Goal: Task Accomplishment & Management: Use online tool/utility

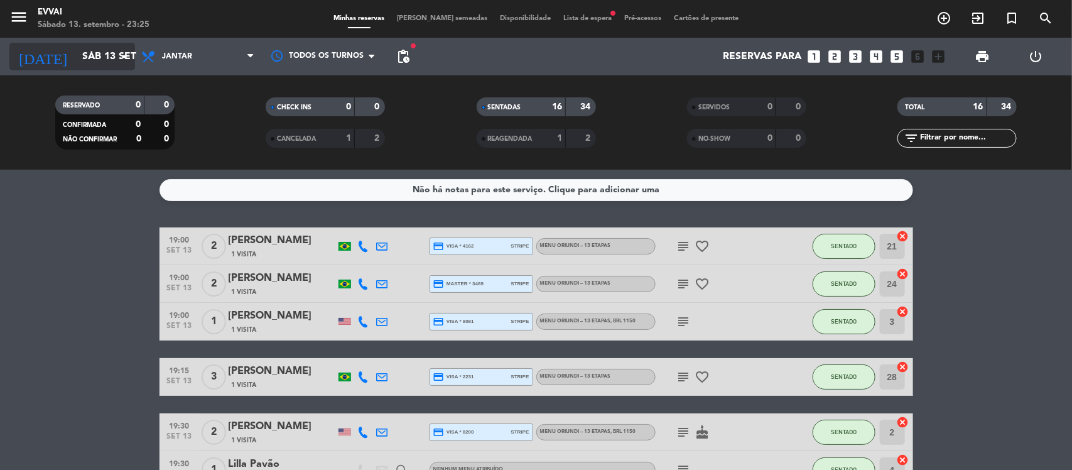
click at [126, 52] on icon "arrow_drop_down" at bounding box center [124, 56] width 15 height 15
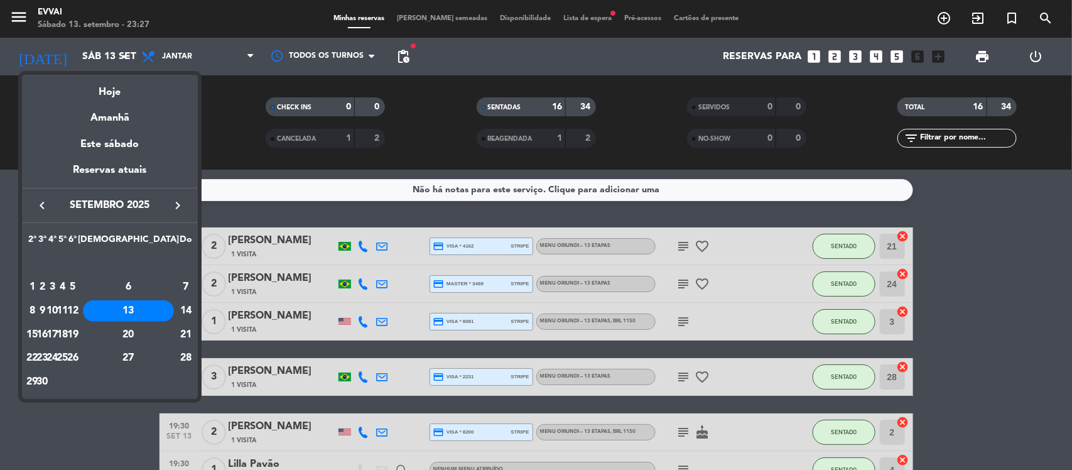
click at [107, 428] on div at bounding box center [536, 235] width 1072 height 470
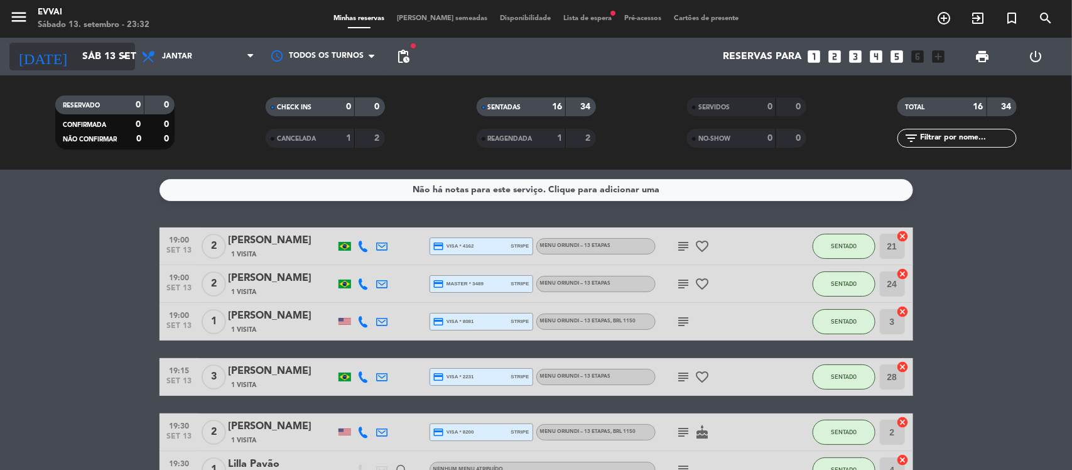
click at [120, 55] on icon "arrow_drop_down" at bounding box center [124, 56] width 15 height 15
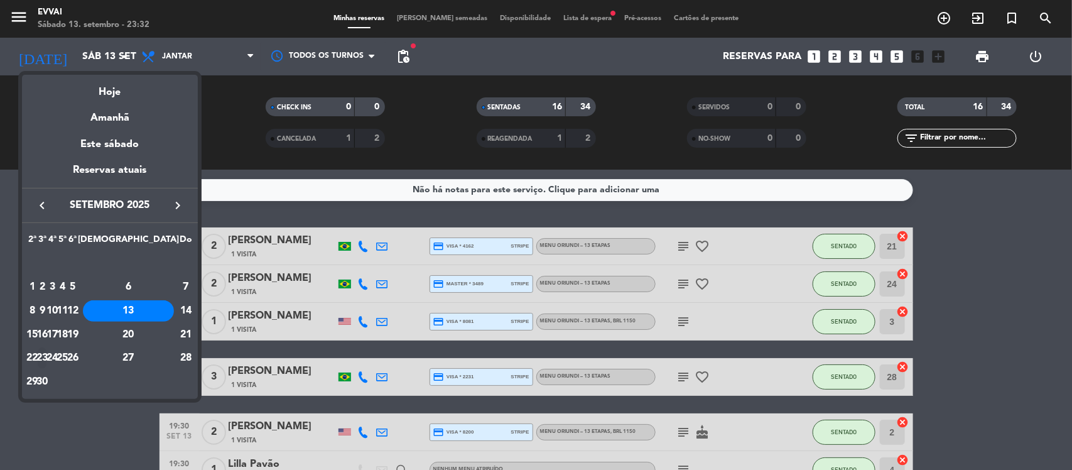
click at [47, 355] on div "23" at bounding box center [42, 357] width 9 height 21
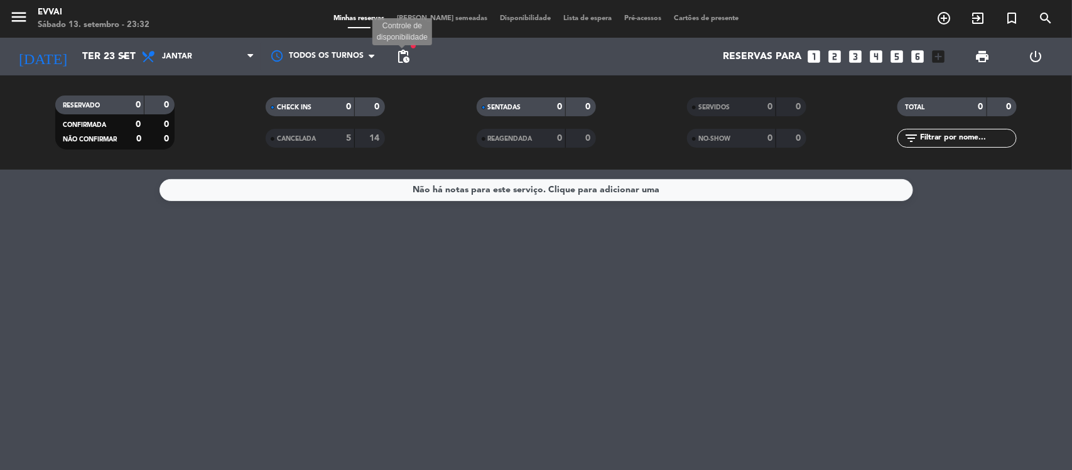
click at [403, 58] on span "pending_actions" at bounding box center [403, 56] width 15 height 15
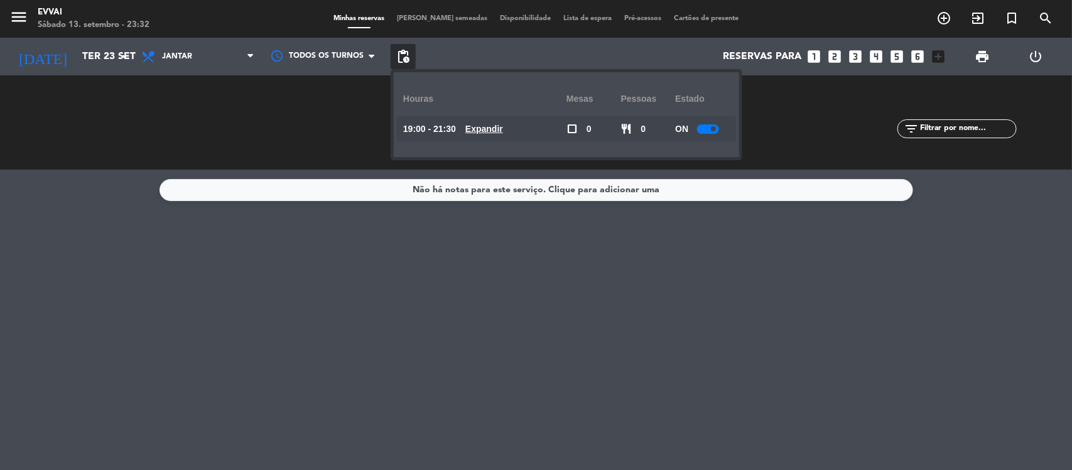
click at [214, 136] on div "RESERVADO 0 0 CONFIRMADA 0 0 NÃO CONFIRMAR 0 0" at bounding box center [114, 122] width 210 height 69
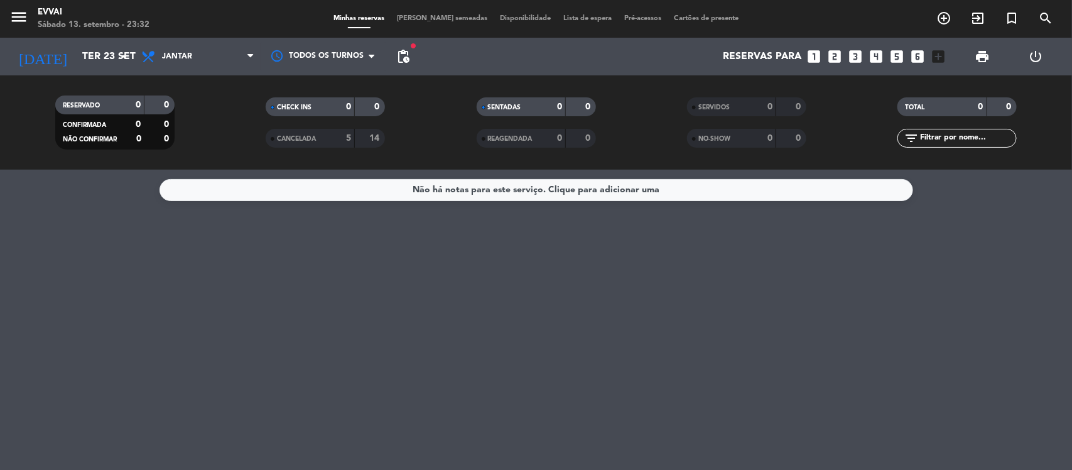
click at [24, 246] on div "Não há notas para este serviço. Clique para adicionar uma" at bounding box center [536, 320] width 1072 height 300
click at [132, 54] on input "Ter 23 set" at bounding box center [142, 57] width 133 height 24
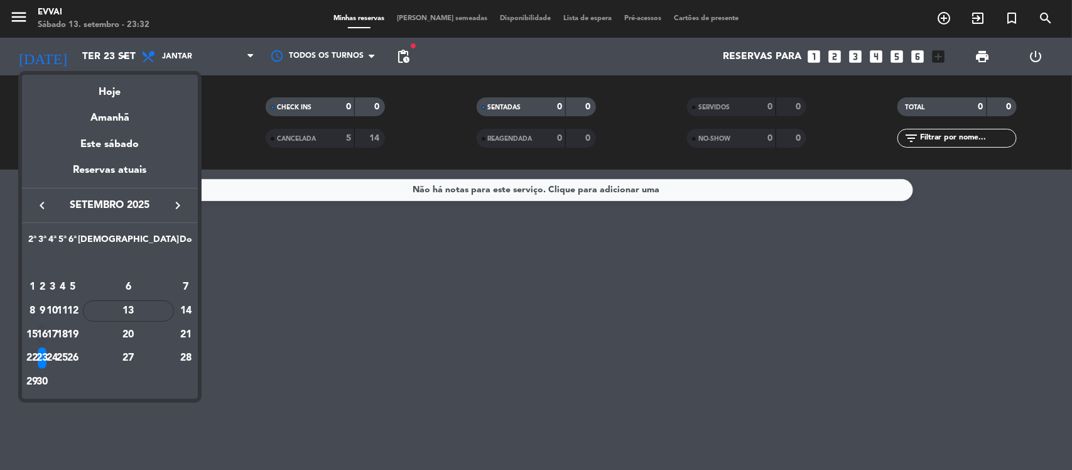
click at [47, 336] on div "16" at bounding box center [42, 334] width 9 height 21
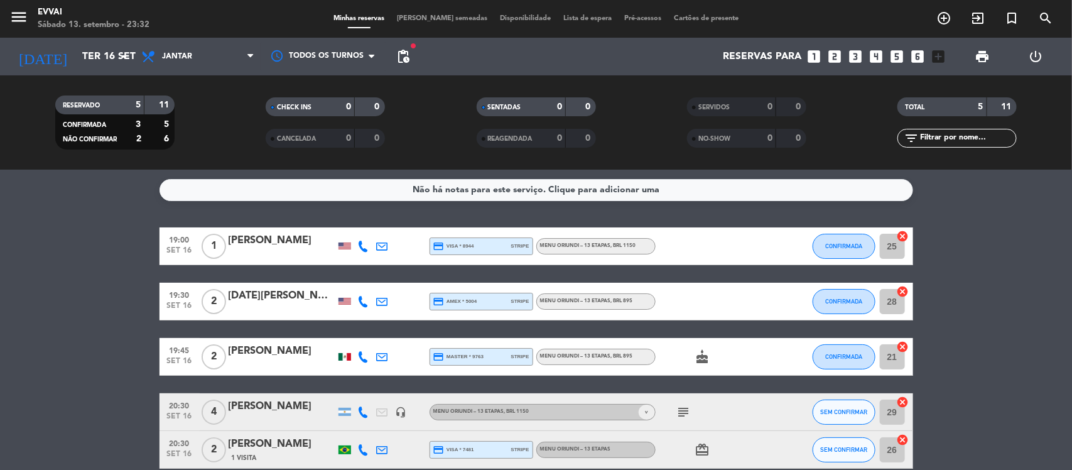
click at [111, 269] on bookings-row "19:00 [DATE] 1 [PERSON_NAME] credit_card visa * 8944 stripe Menu Oriundi – 13 e…" at bounding box center [536, 347] width 1072 height 241
click at [11, 273] on bookings-row "19:00 [DATE] 1 [PERSON_NAME] credit_card visa * 8944 stripe Menu Oriundi – 13 e…" at bounding box center [536, 347] width 1072 height 241
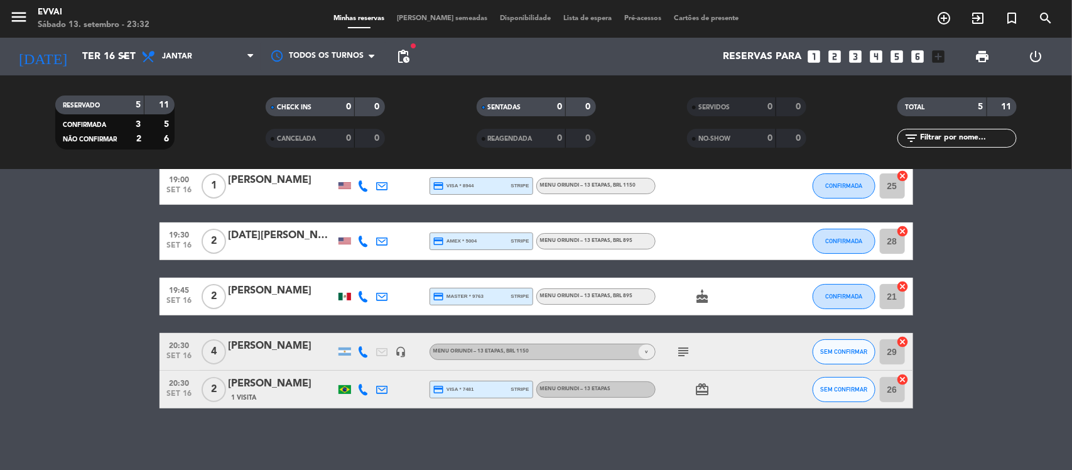
scroll to position [61, 0]
click at [123, 50] on icon "arrow_drop_down" at bounding box center [124, 56] width 15 height 15
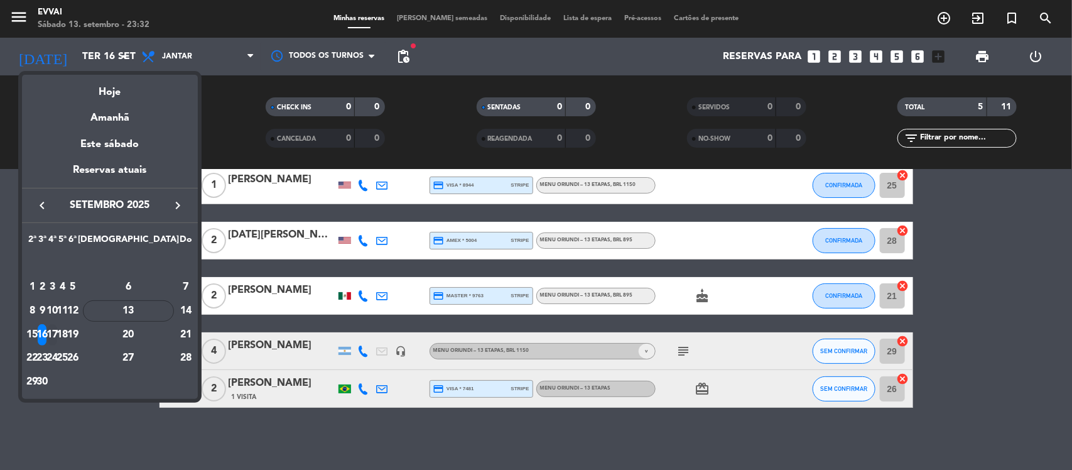
click at [57, 332] on div "17" at bounding box center [52, 334] width 9 height 21
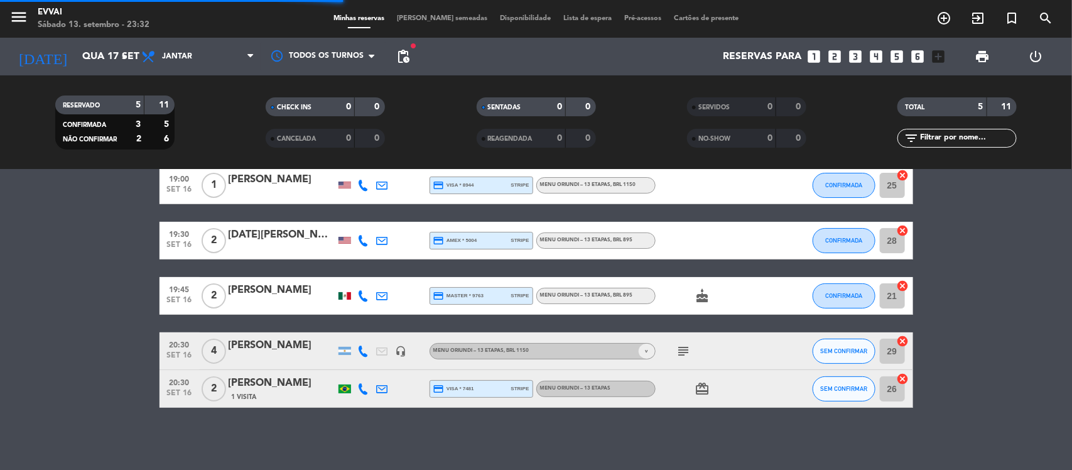
scroll to position [5, 0]
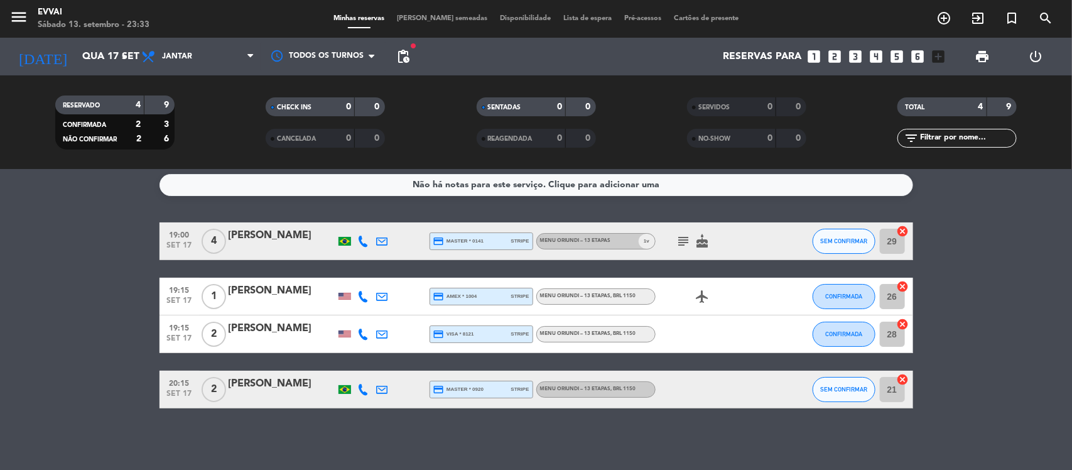
click at [76, 227] on bookings-row "19:00 [DATE] 4 [PERSON_NAME] credit_card master * 0141 stripe Menu Oriundi – 13…" at bounding box center [536, 315] width 1072 height 186
click at [121, 65] on input "Qua 17 set" at bounding box center [142, 57] width 133 height 24
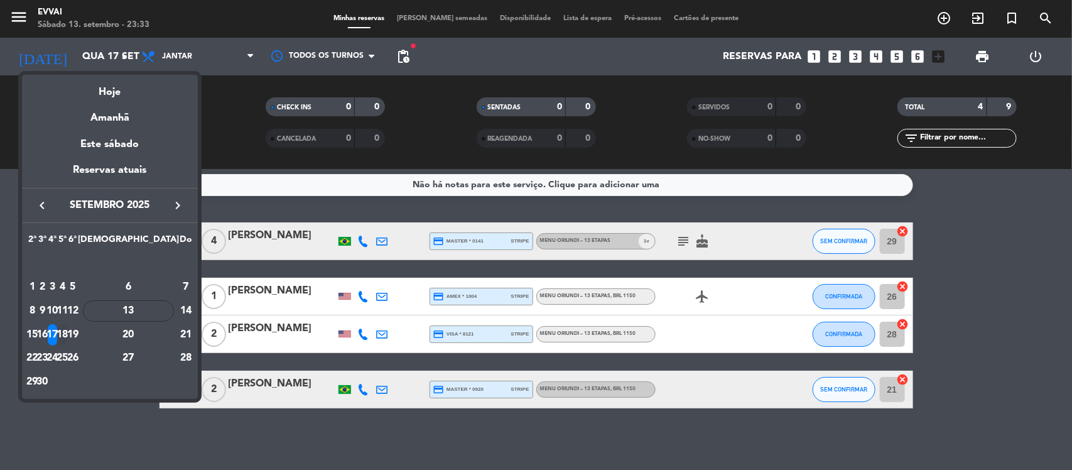
click at [67, 334] on div "18" at bounding box center [62, 334] width 9 height 21
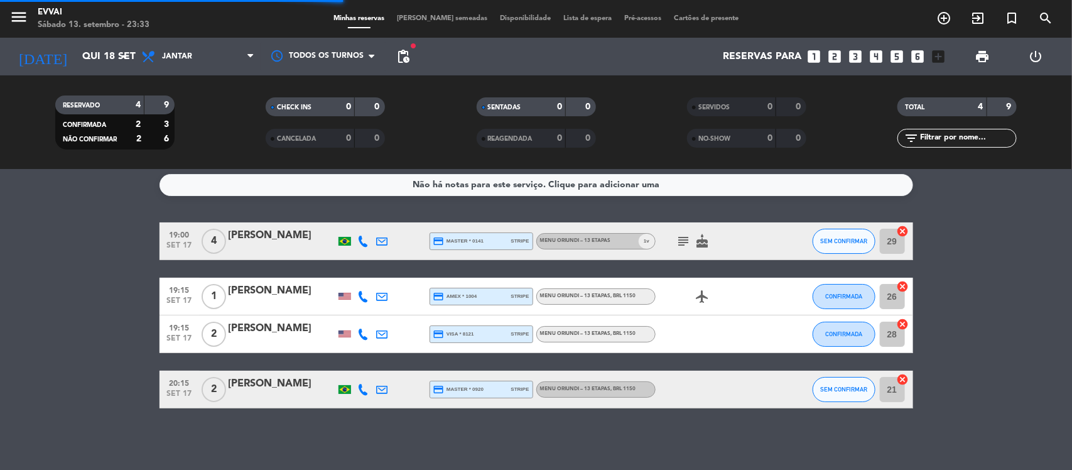
scroll to position [0, 0]
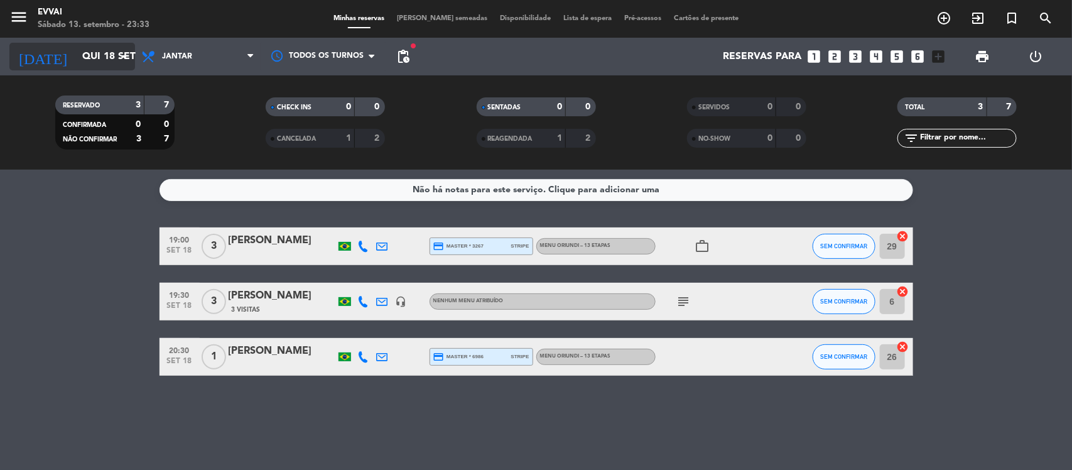
click at [120, 55] on icon "arrow_drop_down" at bounding box center [124, 56] width 15 height 15
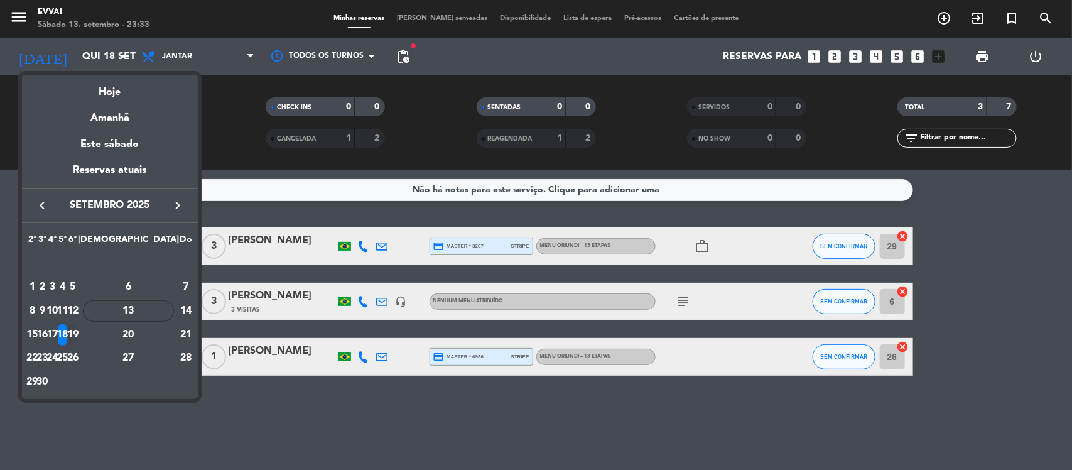
click at [77, 337] on div "19" at bounding box center [72, 334] width 9 height 21
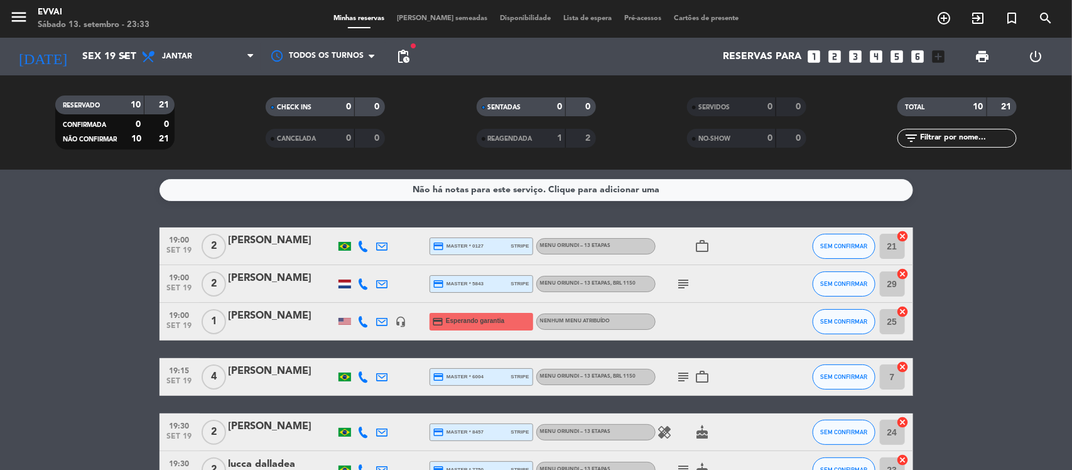
click at [72, 234] on bookings-row "19:00 [DATE] 2 [PERSON_NAME] credit_card master * 0127 stripe Menu Oriundi – 13…" at bounding box center [536, 450] width 1072 height 447
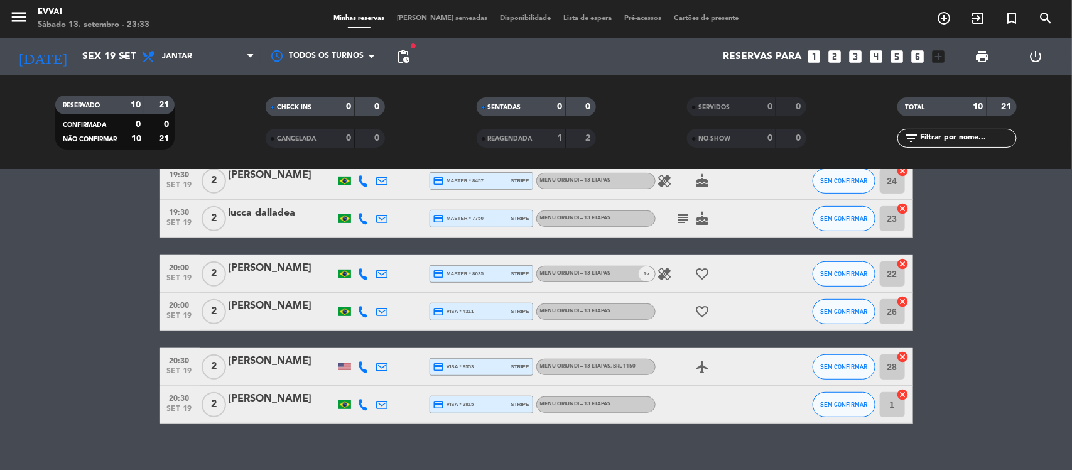
scroll to position [267, 0]
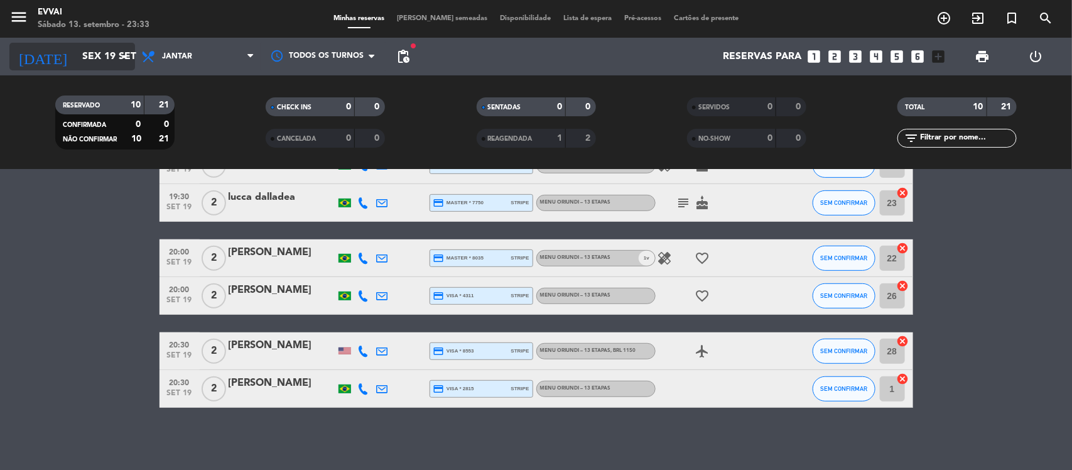
click at [121, 51] on icon "arrow_drop_down" at bounding box center [124, 56] width 15 height 15
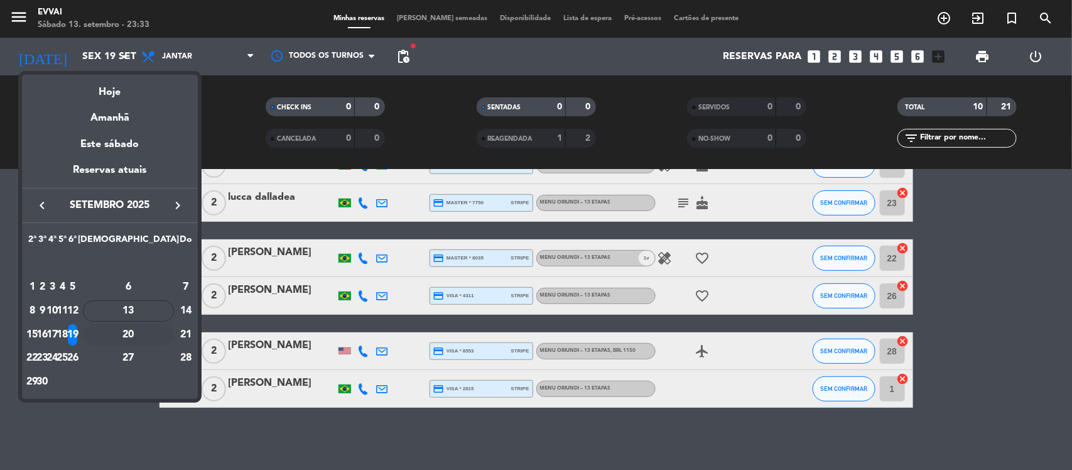
click at [158, 334] on div "20" at bounding box center [128, 334] width 91 height 21
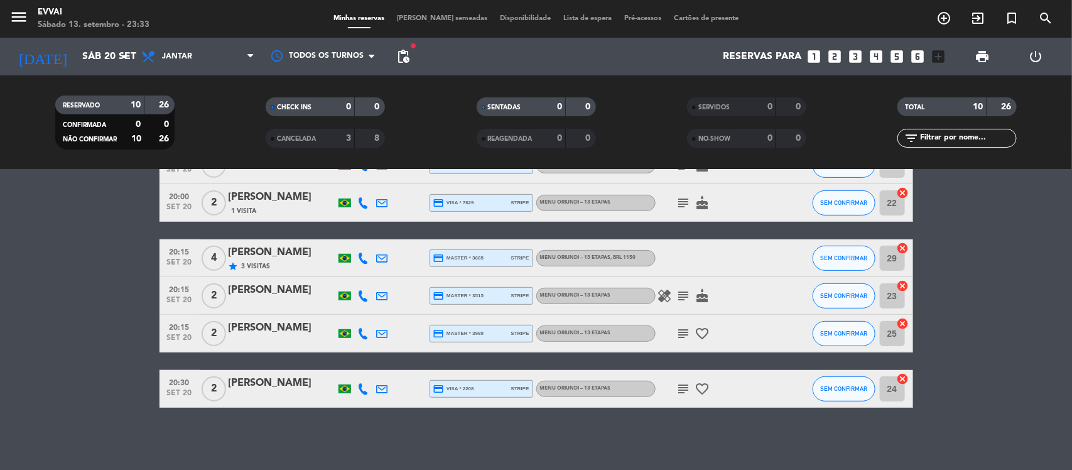
click at [116, 278] on bookings-row "19:30 [DATE] 2 [PERSON_NAME] credit_card visa * 4443 stripe Menu Oriundi – 13 e…" at bounding box center [536, 183] width 1072 height 447
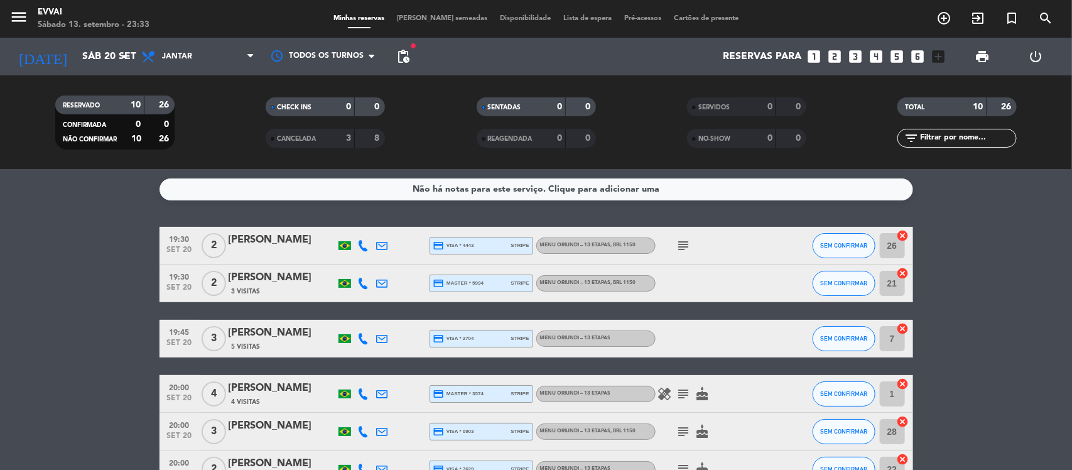
scroll to position [0, 0]
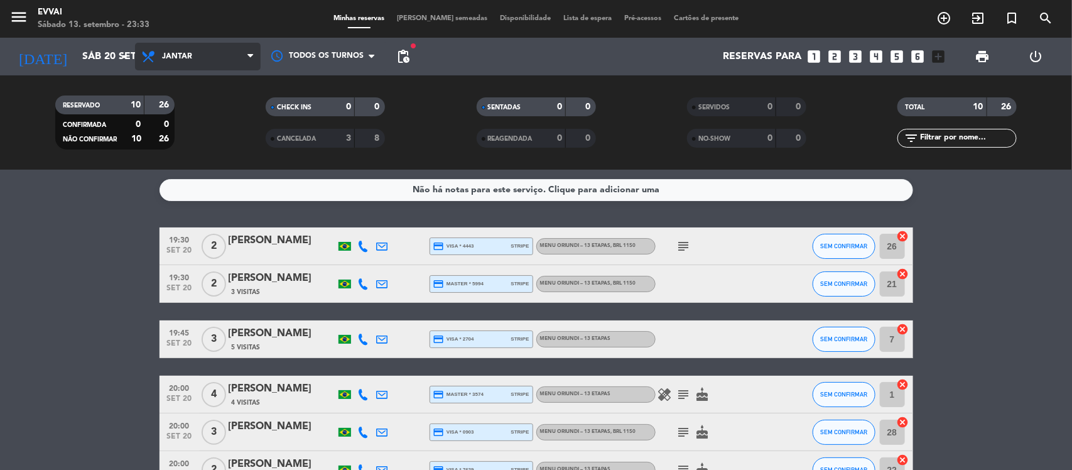
click at [242, 51] on span "Jantar" at bounding box center [198, 57] width 126 height 28
click at [205, 119] on div "menu Evvai Sábado 13. setembro - 23:33 Minhas reservas Mesas semeadas Disponibi…" at bounding box center [536, 85] width 1072 height 170
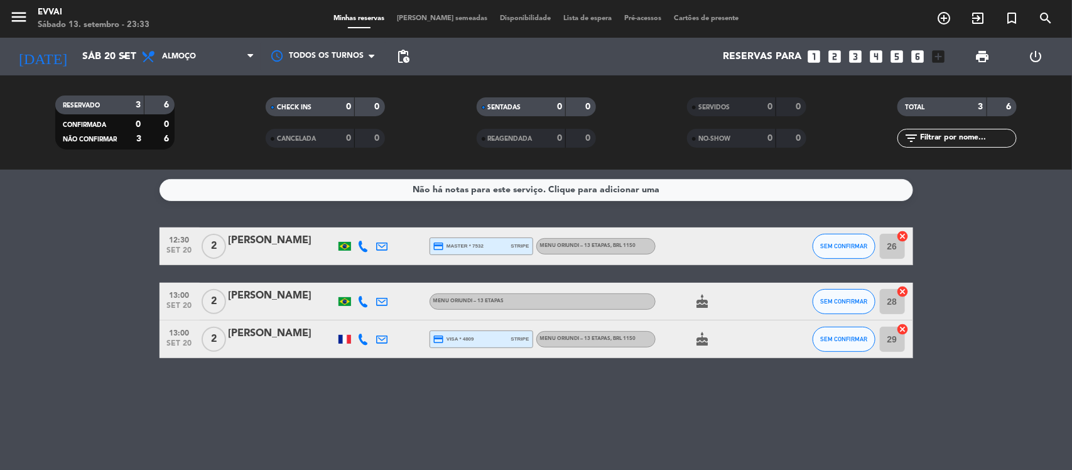
click at [346, 335] on div at bounding box center [345, 339] width 13 height 9
click at [104, 247] on bookings-row "12:30 [DATE] 2 [PERSON_NAME] credit_card master * 7532 stripe Menu Oriundi – 13…" at bounding box center [536, 292] width 1072 height 131
click at [126, 62] on icon "arrow_drop_down" at bounding box center [124, 56] width 15 height 15
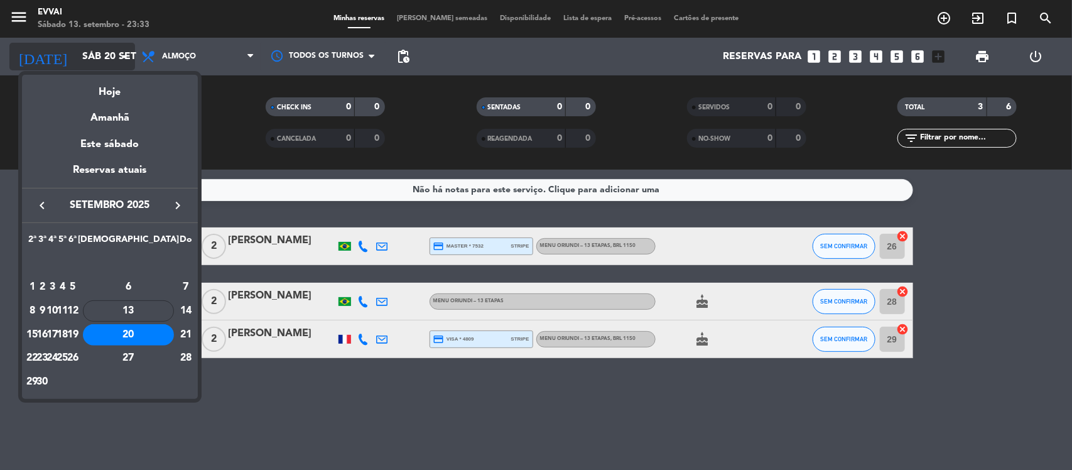
click at [126, 62] on div at bounding box center [536, 235] width 1072 height 470
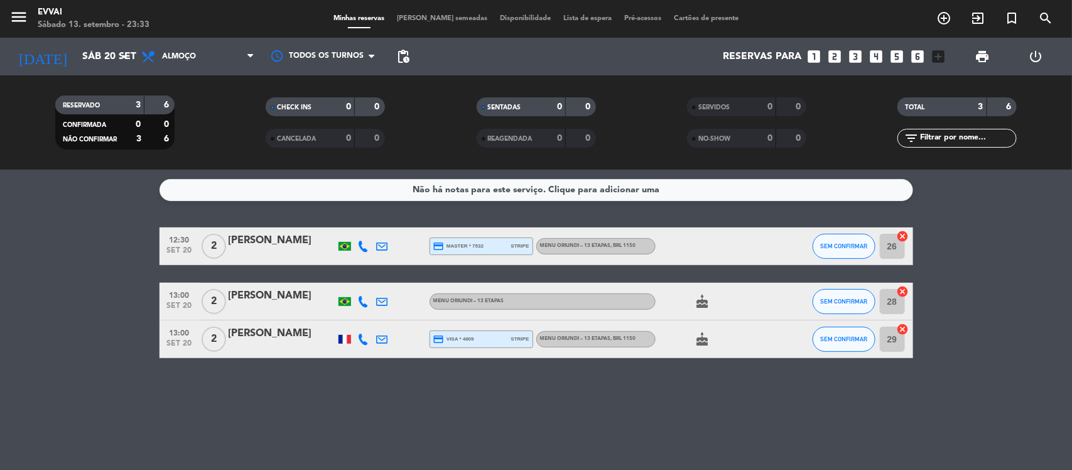
click at [83, 183] on service-notes "Não há notas para este serviço. Clique para adicionar uma" at bounding box center [536, 190] width 1072 height 22
click at [113, 63] on input "Sáb 20 set" at bounding box center [142, 57] width 133 height 24
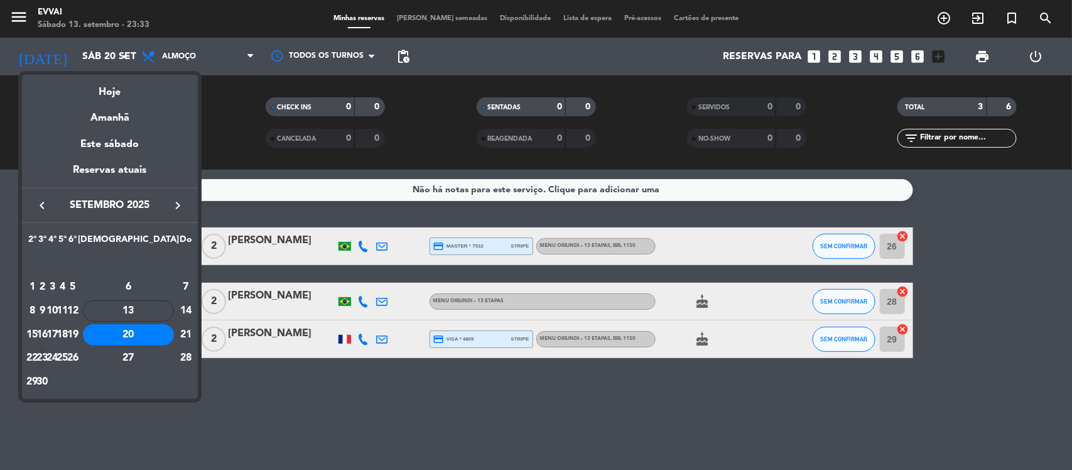
click at [47, 353] on div "23" at bounding box center [42, 357] width 9 height 21
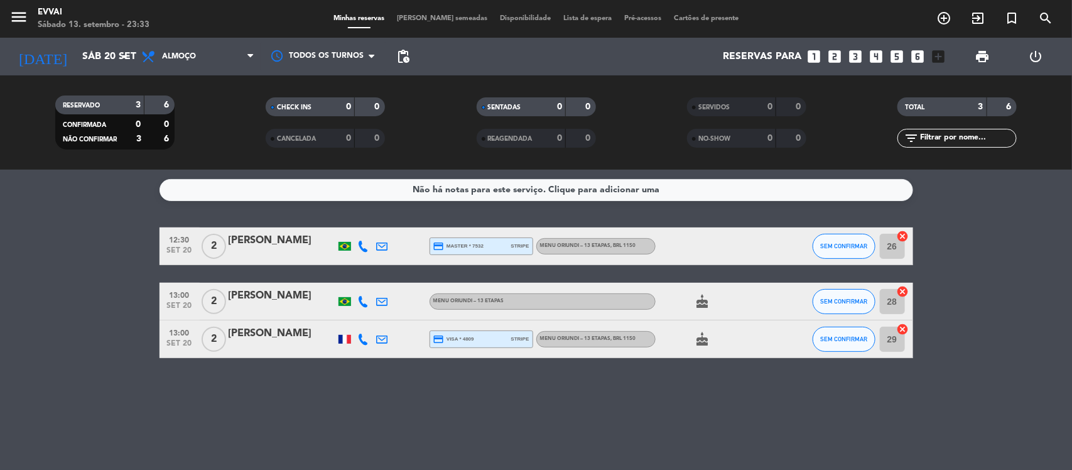
type input "Ter 23 set"
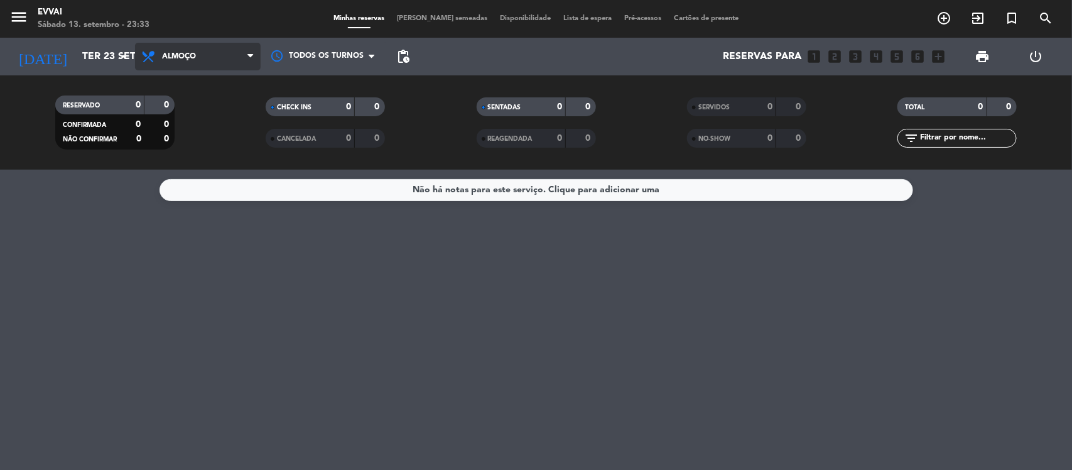
click at [239, 67] on span "Almoço" at bounding box center [198, 57] width 126 height 28
click at [206, 149] on div "menu Evvai Sábado 13. setembro - 23:33 Minhas reservas Mesas semeadas Disponibi…" at bounding box center [536, 85] width 1072 height 170
click at [108, 264] on div "Não há notas para este serviço. Clique para adicionar uma" at bounding box center [536, 320] width 1072 height 300
click at [443, 19] on span "[PERSON_NAME] semeadas" at bounding box center [442, 18] width 103 height 7
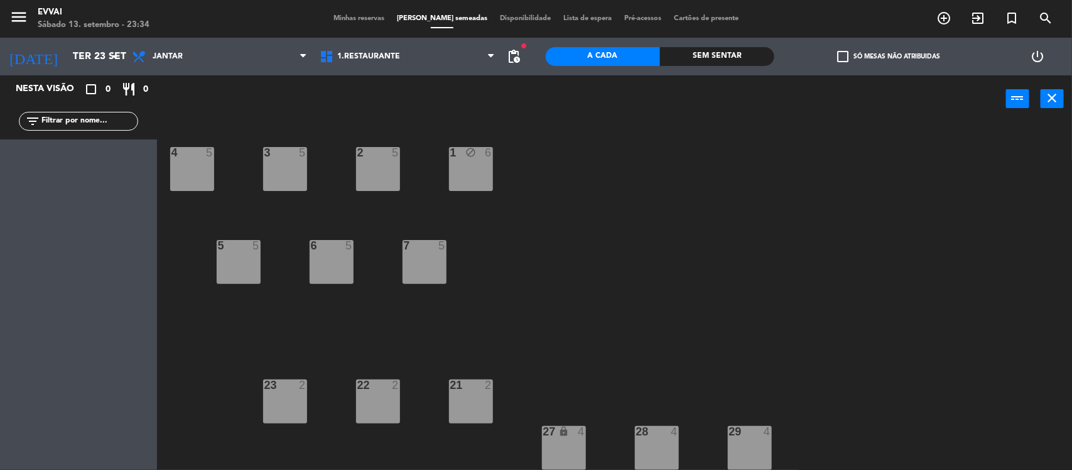
click at [599, 288] on div "4 5 3 5 2 5 1 block 6 5 5 6 5 7 5 21 2 23 2 22 2 27 lock 4 28 4 29 4 26 2 25 2 …" at bounding box center [620, 297] width 904 height 347
click at [476, 168] on div "1 block 6" at bounding box center [471, 169] width 44 height 44
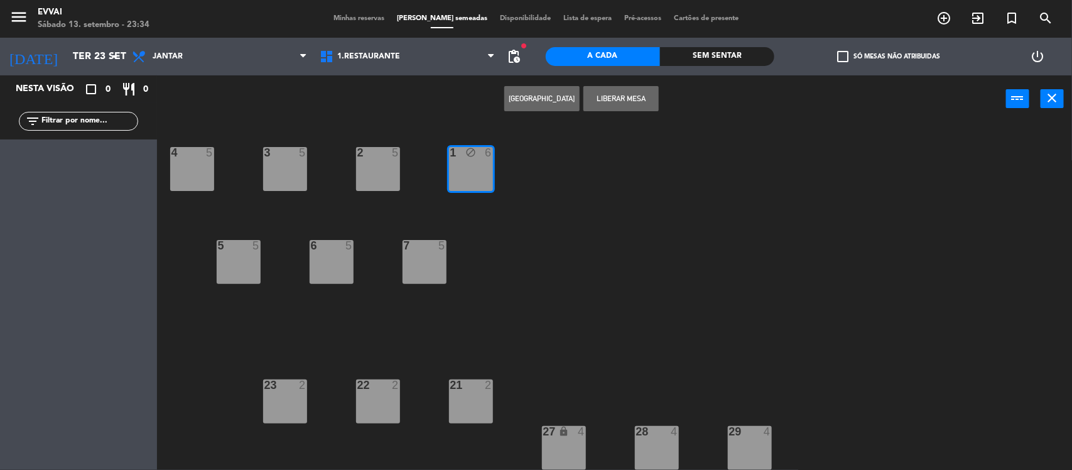
click at [617, 93] on button "Liberar Mesa" at bounding box center [620, 98] width 75 height 25
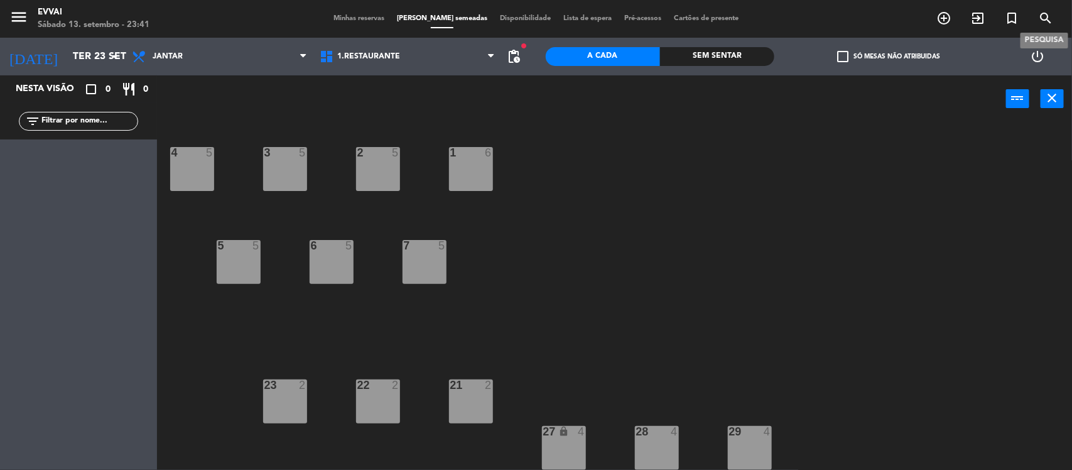
click at [1037, 22] on span "search" at bounding box center [1046, 18] width 34 height 21
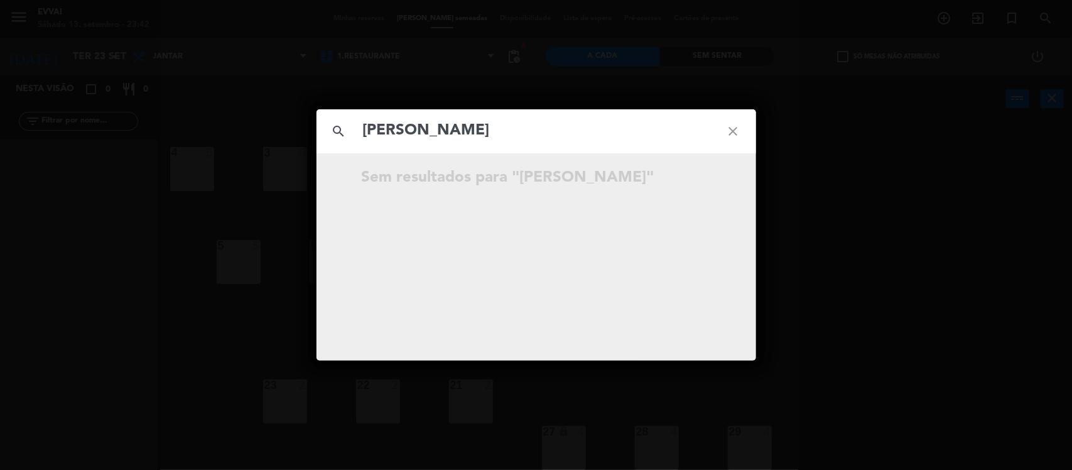
click at [502, 131] on input "[PERSON_NAME]" at bounding box center [536, 131] width 349 height 26
type input "A"
click at [732, 133] on icon "close" at bounding box center [733, 131] width 45 height 45
